Goal: Task Accomplishment & Management: Use online tool/utility

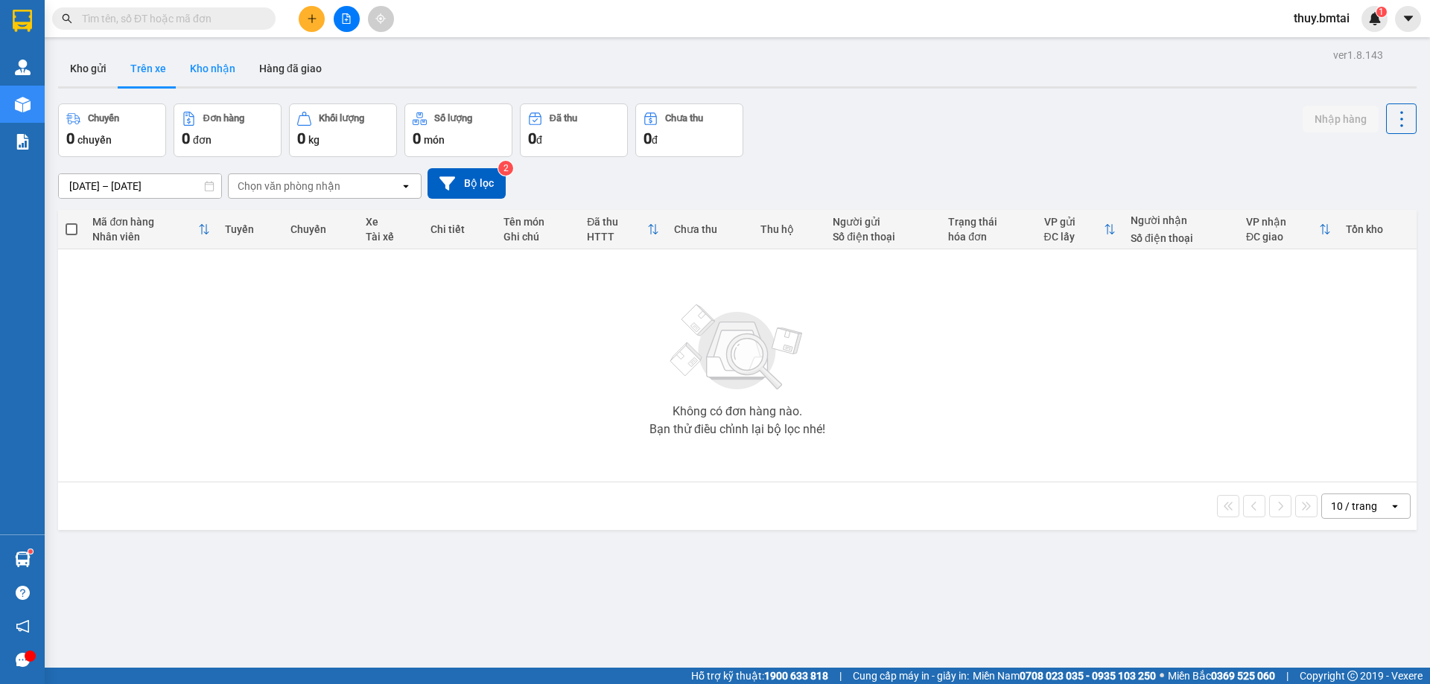
click at [214, 69] on button "Kho nhận" at bounding box center [212, 69] width 69 height 36
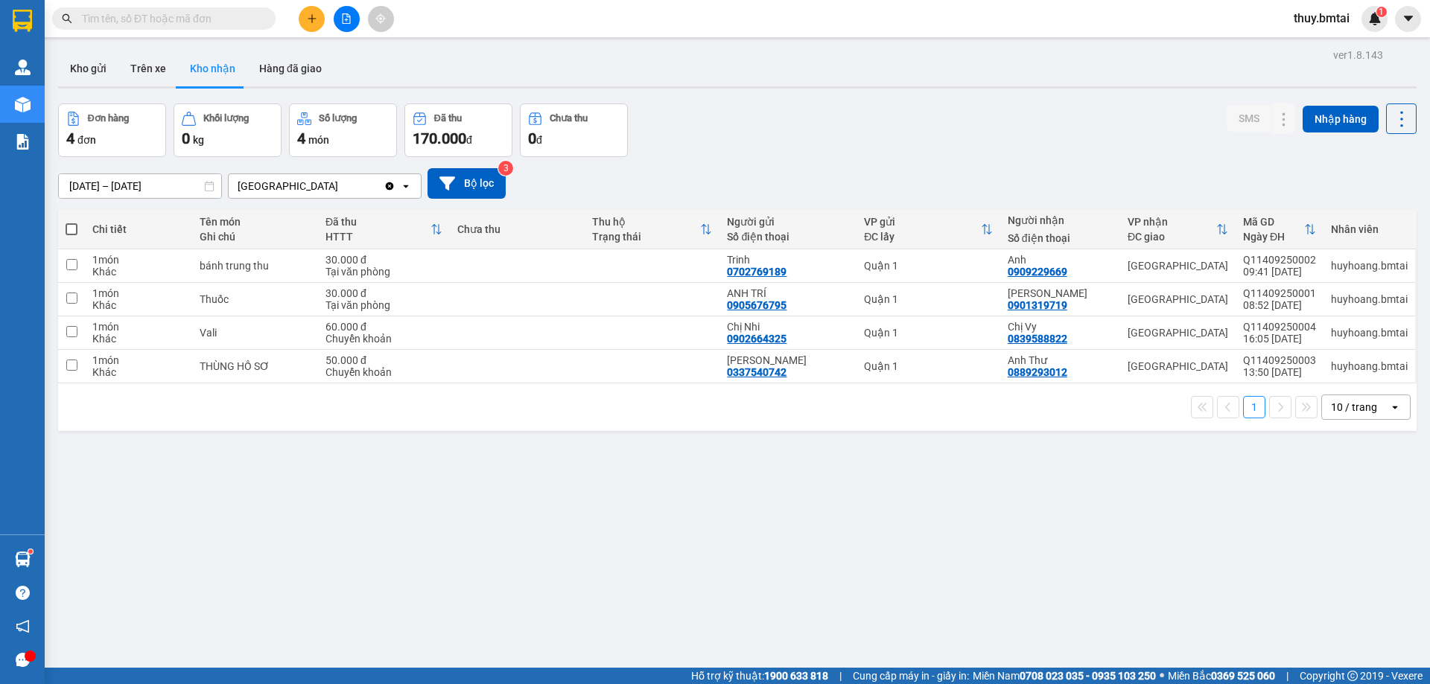
click at [179, 16] on input "text" at bounding box center [170, 18] width 176 height 16
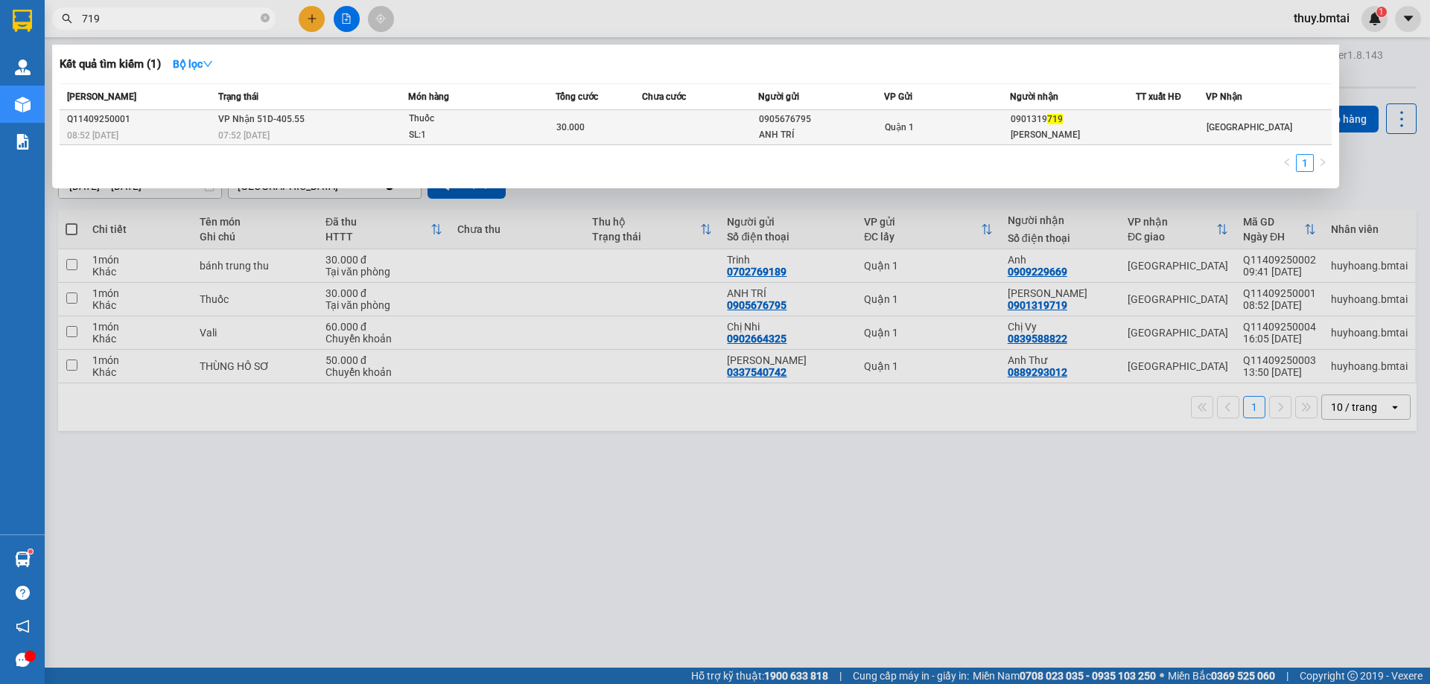
type input "719"
click at [1163, 136] on td at bounding box center [1171, 127] width 70 height 35
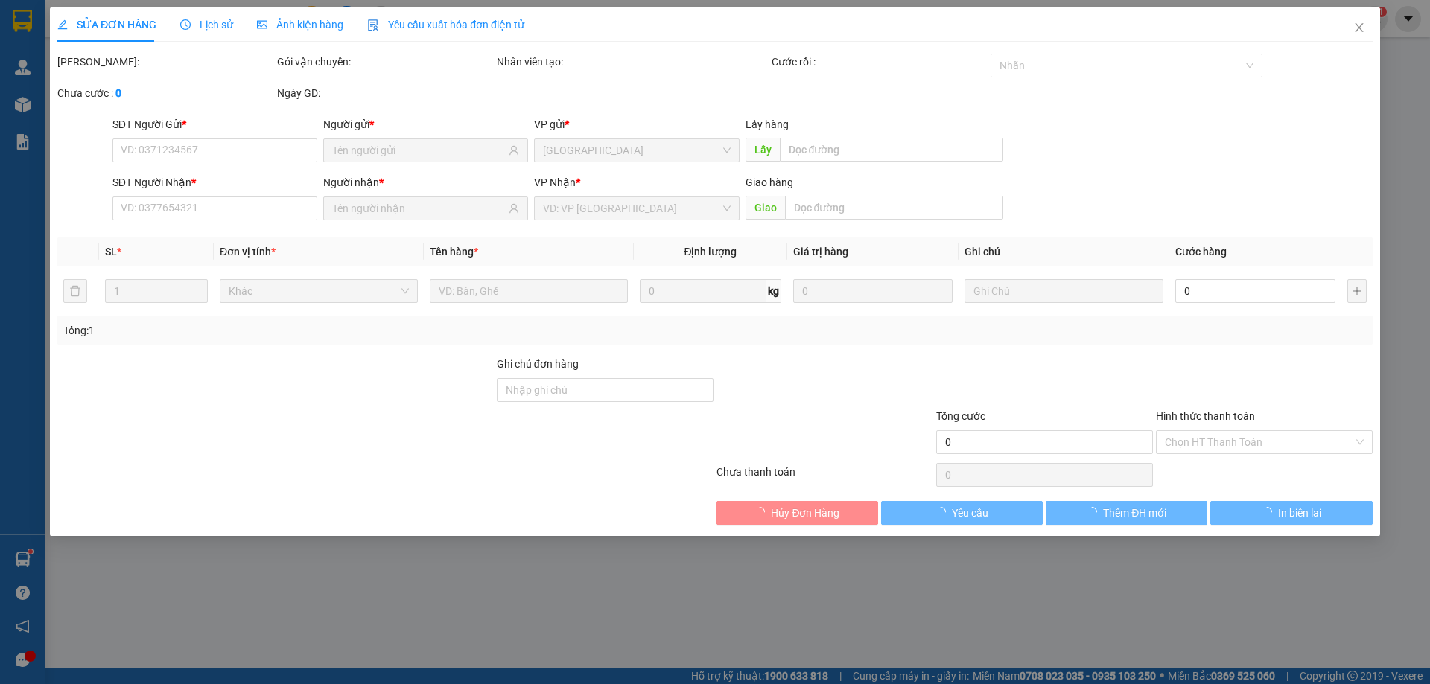
type input "0905676795"
type input "ANH TRÍ"
type input "0901319719"
type input "[PERSON_NAME]"
type input "đã tt tm 14/09"
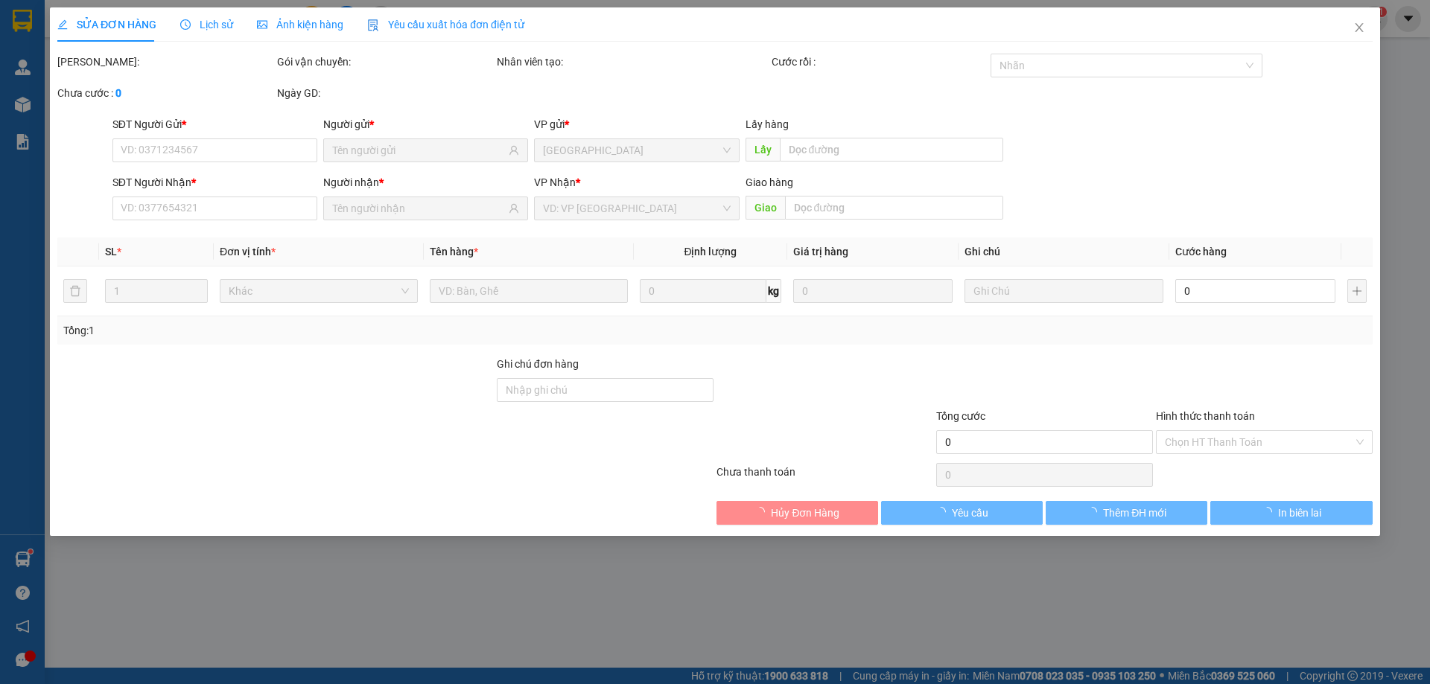
type input "30.000"
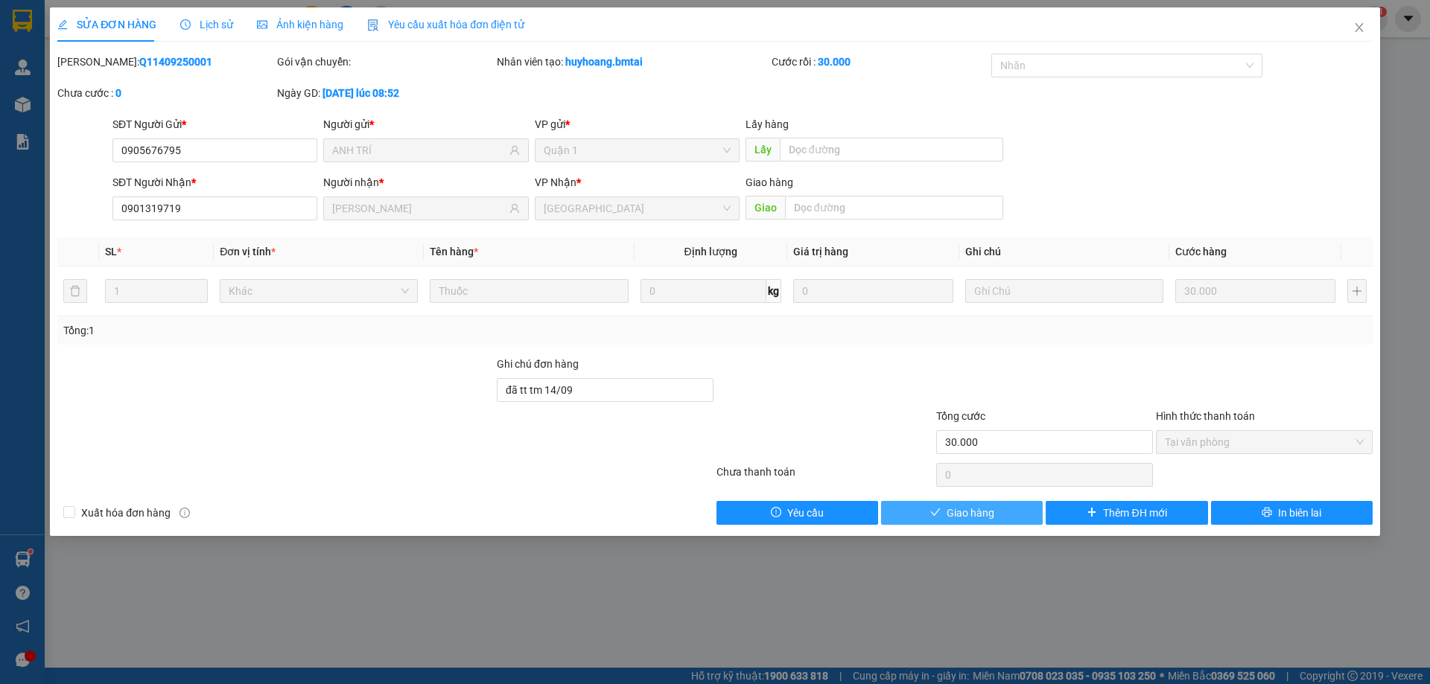
click at [993, 522] on button "Giao hàng" at bounding box center [962, 513] width 162 height 24
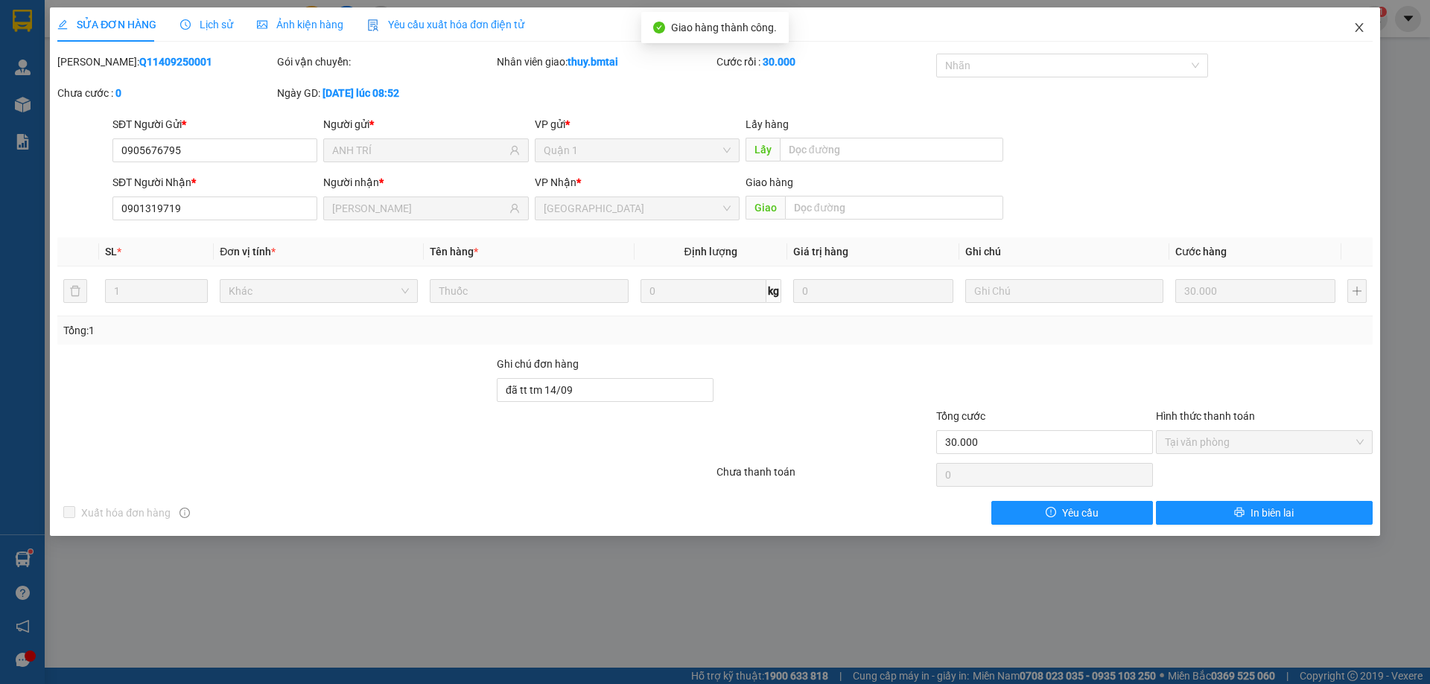
click at [1361, 27] on icon "close" at bounding box center [1359, 28] width 12 height 12
